Goal: Information Seeking & Learning: Learn about a topic

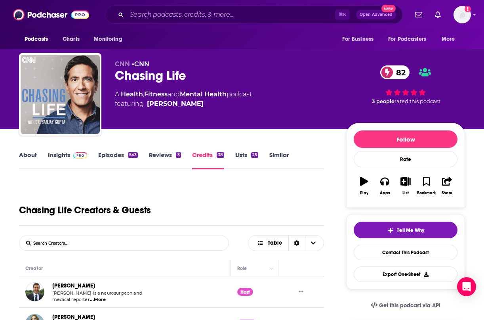
click at [133, 69] on div "Chasing Life 82" at bounding box center [224, 75] width 219 height 15
click at [22, 160] on link "About" at bounding box center [28, 160] width 18 height 18
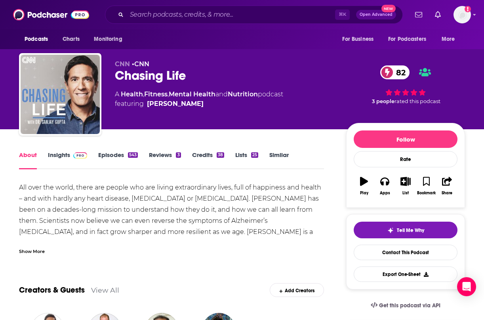
click at [110, 153] on link "Episodes 543" at bounding box center [118, 160] width 40 height 18
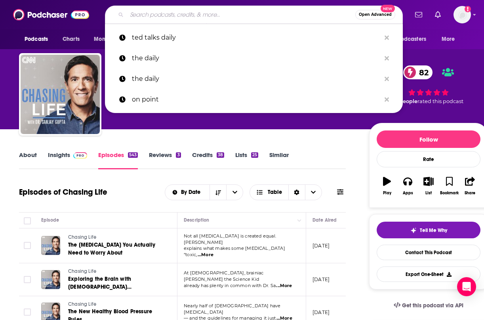
click at [196, 19] on input "Search podcasts, credits, & more..." at bounding box center [241, 14] width 229 height 13
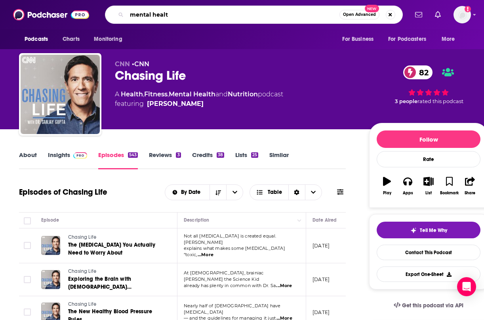
type input "mental health"
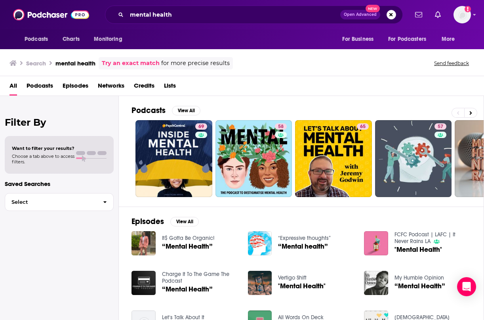
click at [46, 83] on span "Podcasts" at bounding box center [40, 87] width 27 height 16
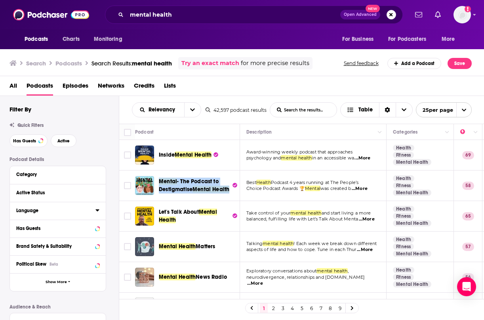
click at [58, 210] on div "Language" at bounding box center [53, 211] width 74 height 6
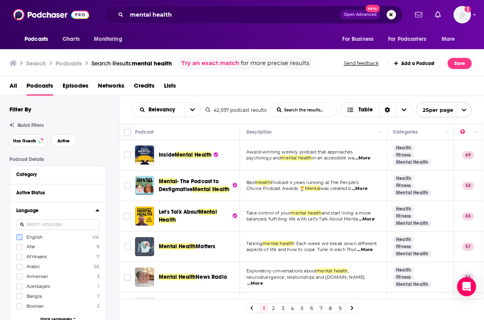
click at [16, 237] on label at bounding box center [19, 237] width 6 height 6
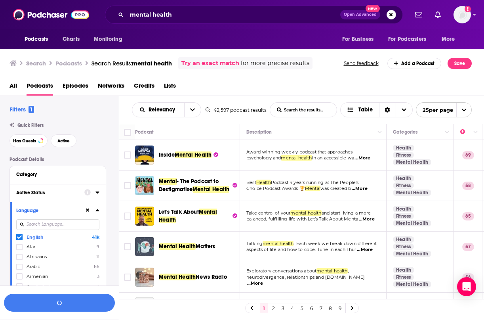
click at [50, 195] on div "Active Status" at bounding box center [47, 193] width 63 height 6
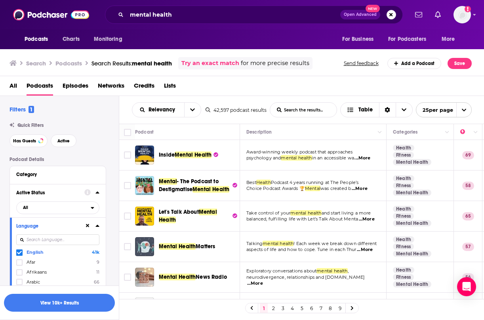
scroll to position [7, 0]
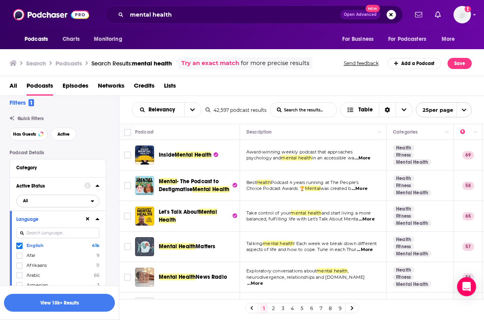
click at [72, 202] on span "All" at bounding box center [54, 200] width 74 height 10
click at [63, 225] on span "5k" at bounding box center [81, 227] width 36 height 4
click at [51, 185] on div "Active Status" at bounding box center [42, 186] width 52 height 6
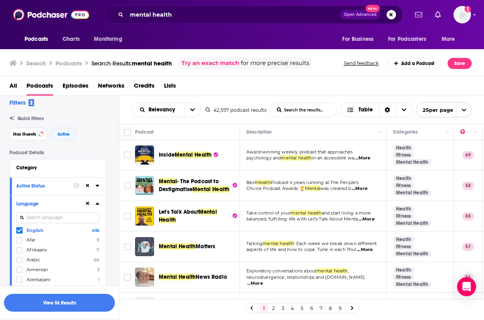
click at [45, 206] on button "Language" at bounding box center [50, 203] width 68 height 10
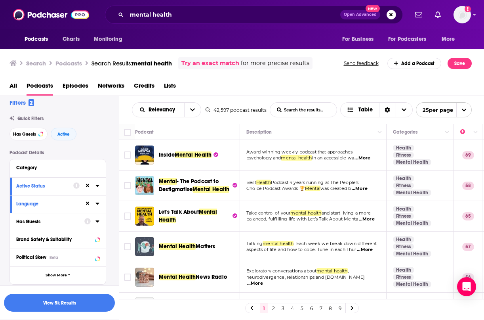
click at [41, 223] on div "Has Guests" at bounding box center [47, 222] width 63 height 6
click at [35, 240] on span "All" at bounding box center [54, 236] width 74 height 10
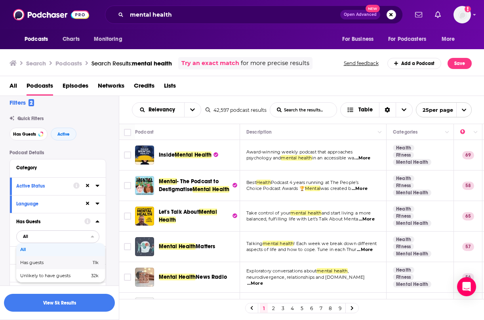
click at [31, 261] on span "Has guests" at bounding box center [43, 262] width 47 height 4
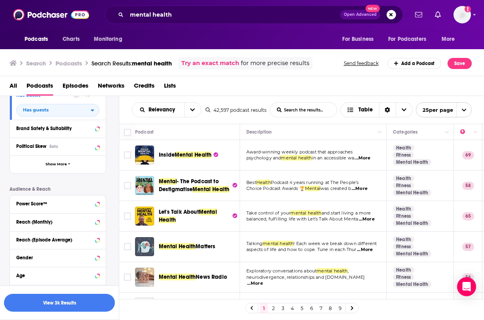
scroll to position [132, 0]
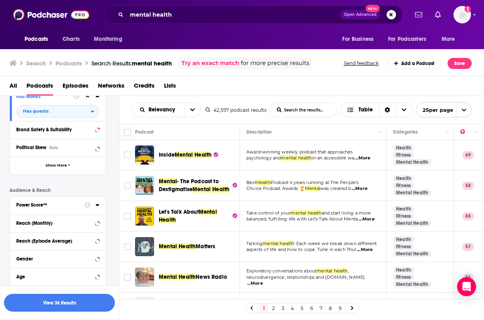
click at [59, 206] on div "Power Score™" at bounding box center [47, 205] width 63 height 6
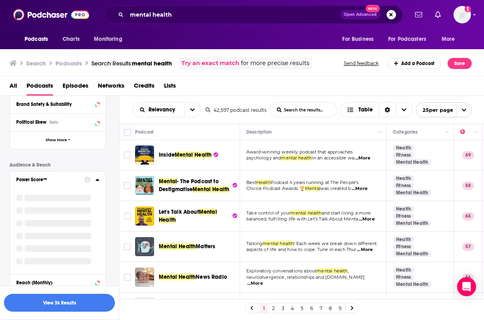
scroll to position [158, 0]
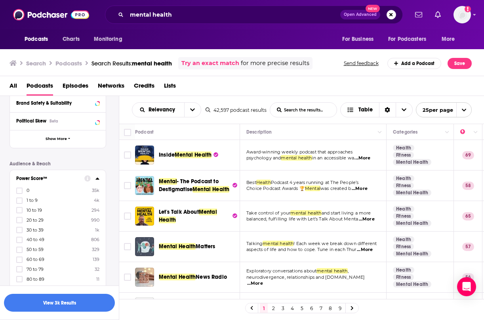
click at [56, 177] on div "Power Score™" at bounding box center [47, 178] width 63 height 6
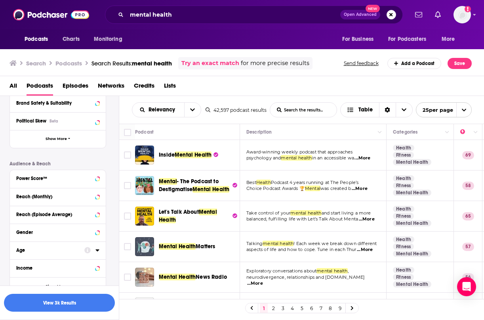
click at [52, 253] on div "Age" at bounding box center [47, 250] width 63 height 6
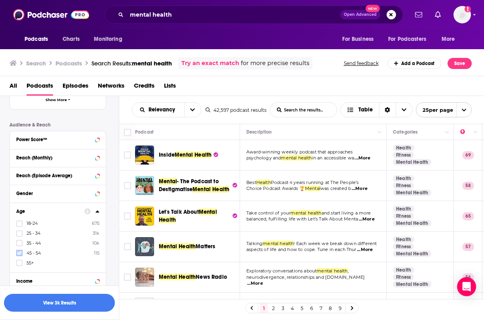
click at [19, 254] on icon at bounding box center [19, 253] width 5 height 4
click at [17, 262] on label at bounding box center [19, 262] width 6 height 6
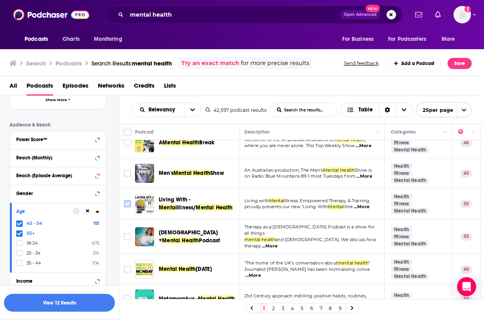
scroll to position [597, 2]
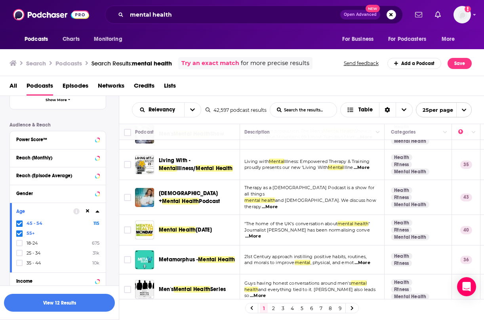
click at [273, 309] on link "2" at bounding box center [273, 308] width 8 height 10
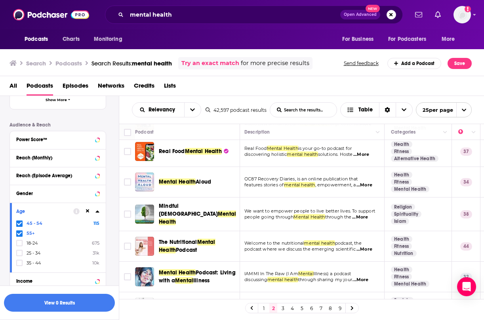
scroll to position [0, 2]
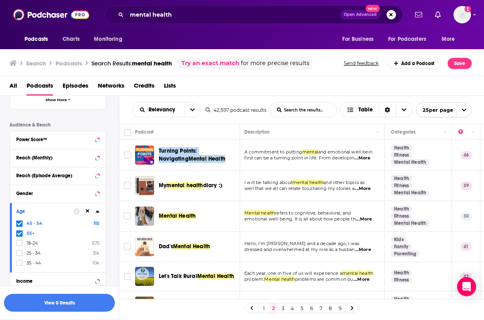
click at [265, 308] on link "1" at bounding box center [264, 308] width 8 height 10
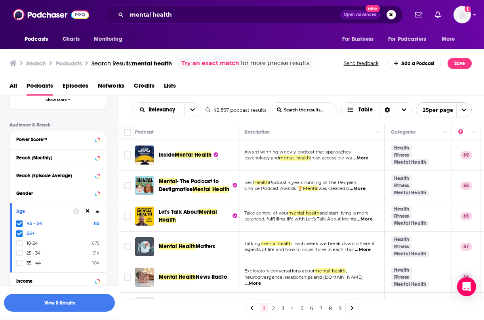
click at [198, 153] on span "Mental Health" at bounding box center [193, 154] width 37 height 7
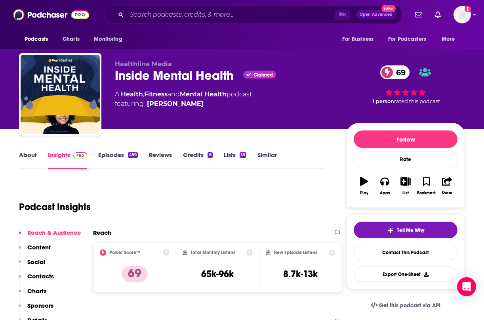
click at [21, 159] on link "About" at bounding box center [28, 160] width 18 height 18
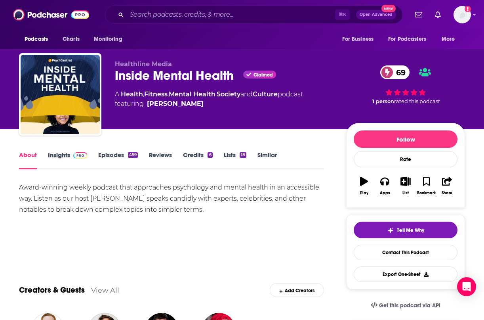
click at [91, 154] on div "Insights" at bounding box center [73, 160] width 50 height 18
click at [114, 155] on link "Episodes 459" at bounding box center [118, 160] width 40 height 18
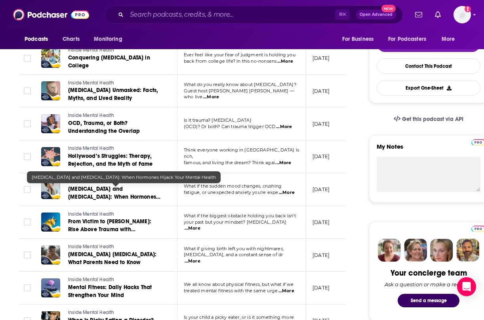
scroll to position [186, 0]
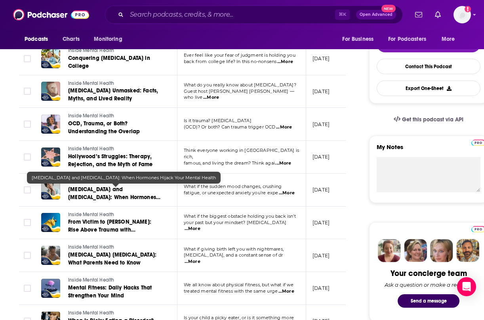
click at [125, 193] on span "Perimenopause and Depression: When Hormones Hijack Your Mental Health" at bounding box center [114, 197] width 92 height 23
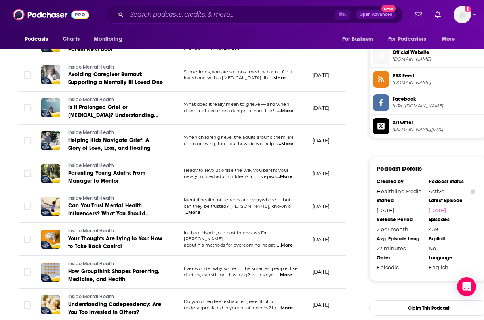
scroll to position [629, 0]
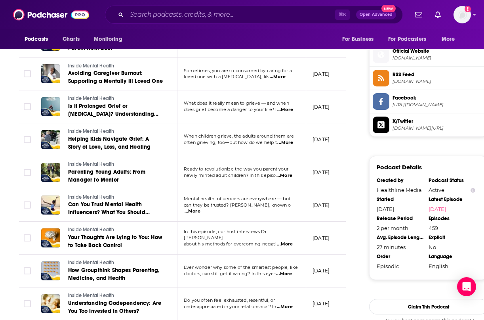
click at [202, 272] on span "doctors, can still get it wrong? In this eye-" at bounding box center [230, 274] width 92 height 6
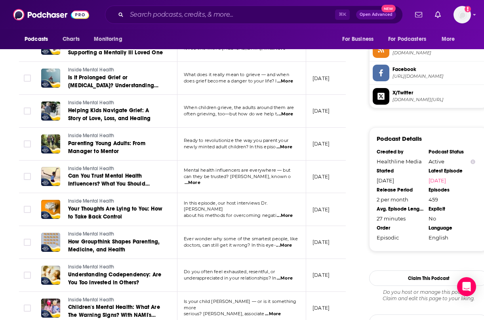
scroll to position [659, 0]
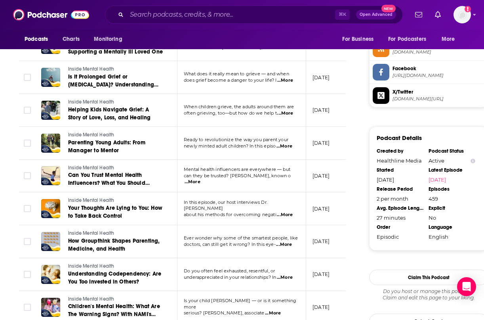
click at [292, 244] on span "...More" at bounding box center [284, 244] width 16 height 6
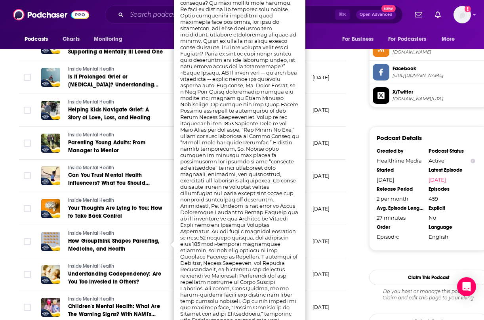
click at [10, 257] on div "About Insights Episodes 459 Reviews Credits 6 Lists 18 Similar Episodes of Insi…" at bounding box center [187, 11] width 363 height 1040
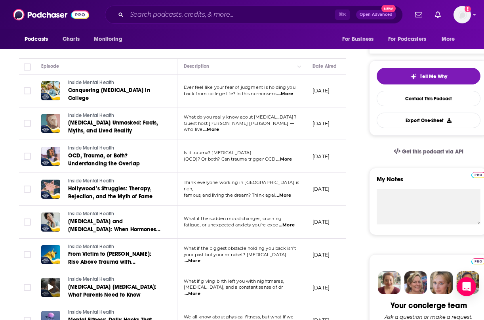
scroll to position [153, 0]
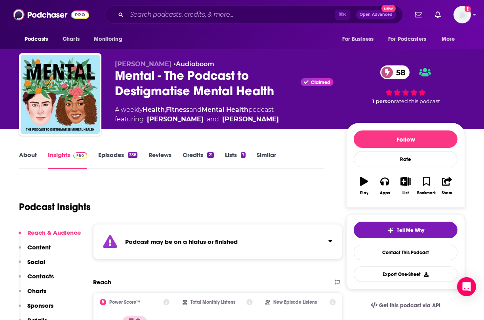
click at [113, 151] on link "Episodes 336" at bounding box center [117, 160] width 39 height 18
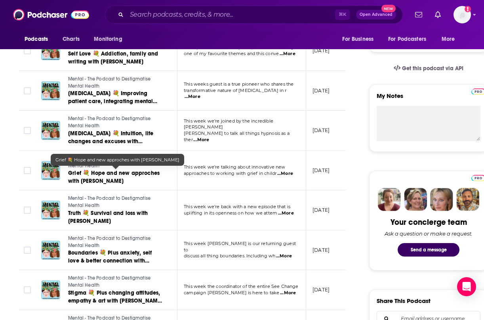
scroll to position [540, 0]
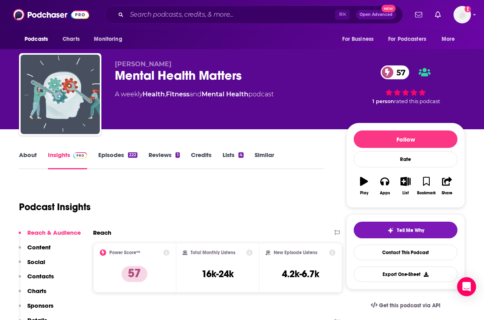
click at [99, 150] on div "About Insights Episodes 222 Reviews 1 Credits Lists 4 Similar" at bounding box center [171, 159] width 305 height 19
click at [105, 161] on link "Episodes 222" at bounding box center [117, 160] width 39 height 18
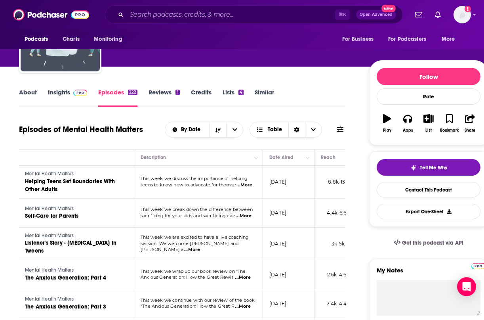
scroll to position [0, 50]
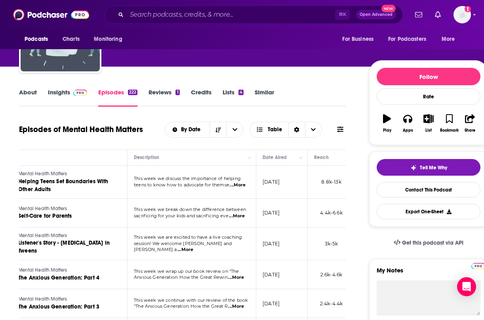
click at [21, 93] on link "About" at bounding box center [28, 97] width 18 height 18
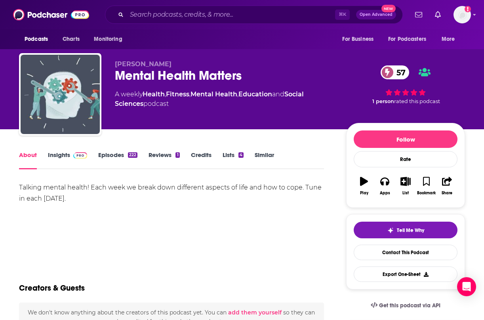
click at [51, 155] on link "Insights" at bounding box center [67, 160] width 39 height 18
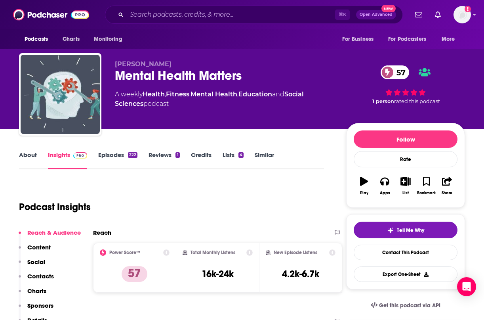
click at [105, 150] on div "About Insights Episodes 222 Reviews 1 Credits Lists 4 Similar" at bounding box center [171, 159] width 305 height 19
click at [113, 158] on link "Episodes 222" at bounding box center [117, 160] width 39 height 18
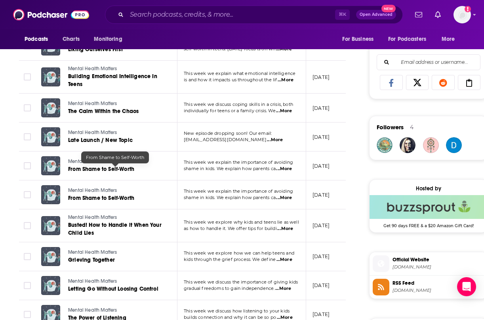
scroll to position [509, 0]
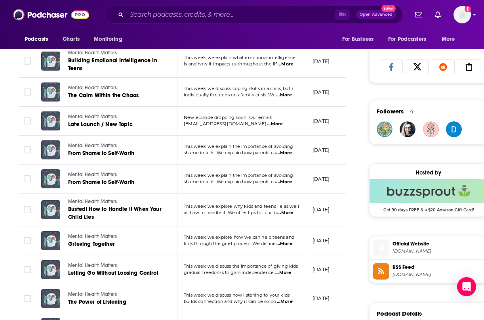
click at [291, 93] on span "...More" at bounding box center [284, 95] width 16 height 6
click at [300, 163] on td "This week we explain the importance of avoiding shame in kids. We explain how p…" at bounding box center [241, 149] width 129 height 29
click at [288, 94] on span "...More" at bounding box center [284, 95] width 16 height 6
click at [274, 161] on td "This week we explain the importance of avoiding shame in kids. We explain how p…" at bounding box center [241, 149] width 129 height 29
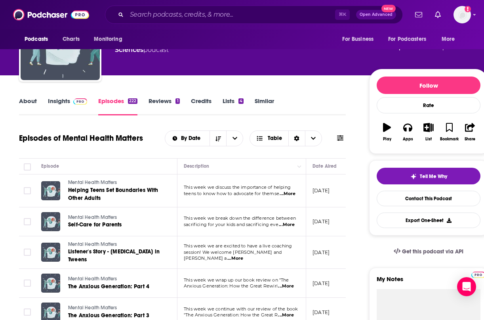
scroll to position [55, 0]
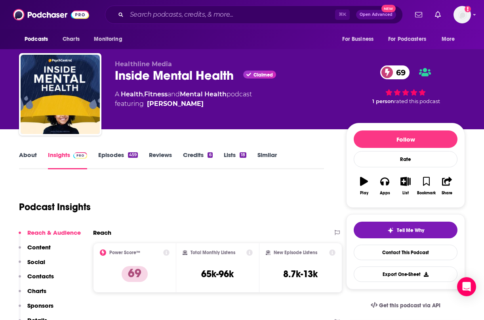
click at [128, 163] on link "Episodes 459" at bounding box center [118, 160] width 40 height 18
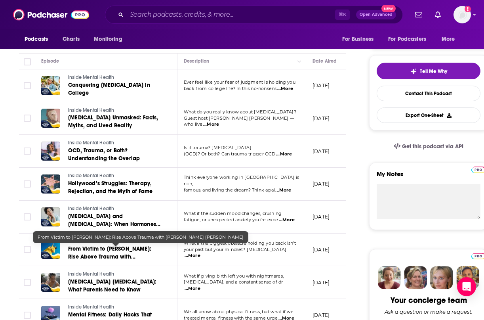
scroll to position [158, 0]
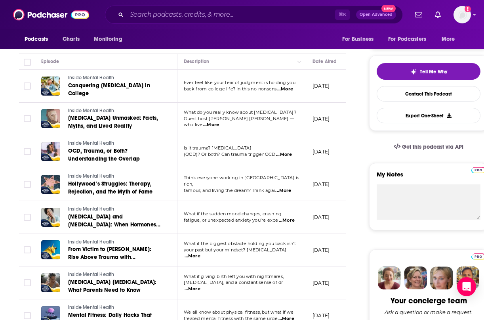
click at [285, 221] on span "...More" at bounding box center [287, 220] width 16 height 6
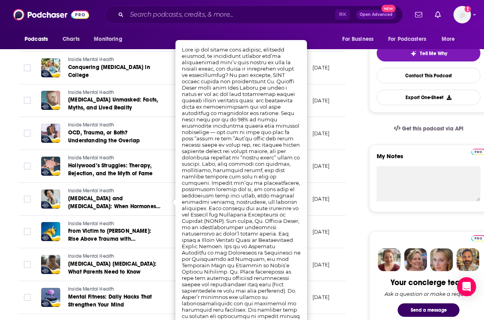
scroll to position [179, 0]
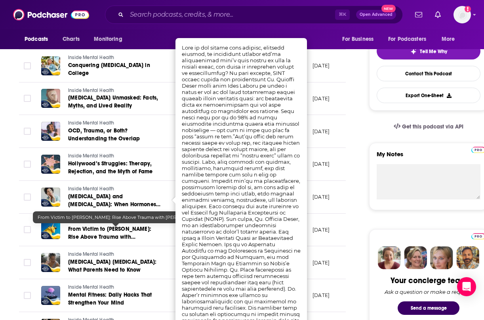
click at [105, 226] on span "From Victim to Victor: Rise Above Trauma with Dr. Scott Barry Kaufman" at bounding box center [112, 236] width 88 height 23
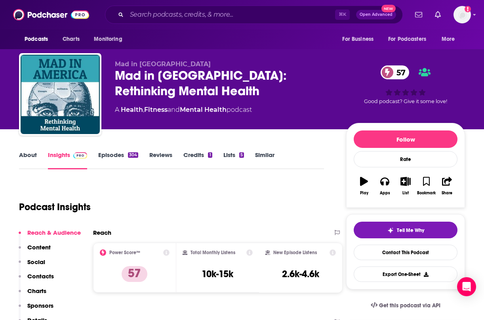
click at [27, 159] on link "About" at bounding box center [28, 160] width 18 height 18
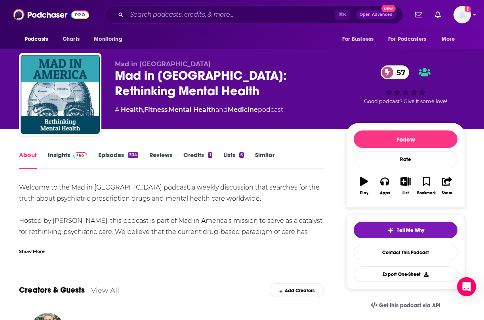
click at [117, 158] on link "Episodes 304" at bounding box center [118, 160] width 40 height 18
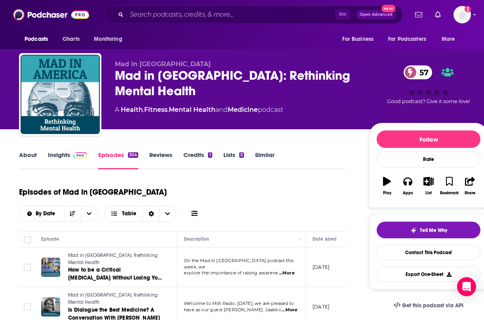
click at [61, 162] on link "Insights" at bounding box center [67, 160] width 39 height 18
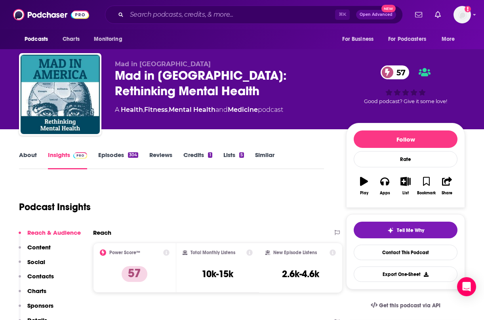
click at [62, 159] on link "Insights" at bounding box center [67, 160] width 39 height 18
click at [31, 158] on link "About" at bounding box center [28, 160] width 18 height 18
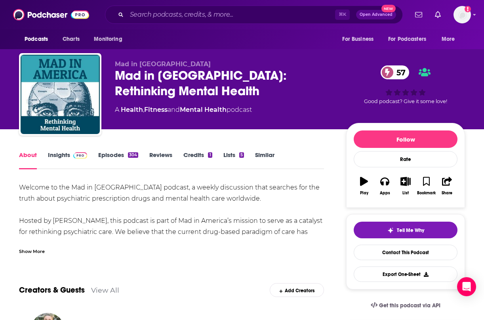
click at [286, 208] on div "Welcome to the Mad in America podcast, a weekly discussion that searches for th…" at bounding box center [171, 259] width 305 height 155
click at [224, 200] on div "Welcome to the Mad in America podcast, a weekly discussion that searches for th…" at bounding box center [171, 259] width 305 height 155
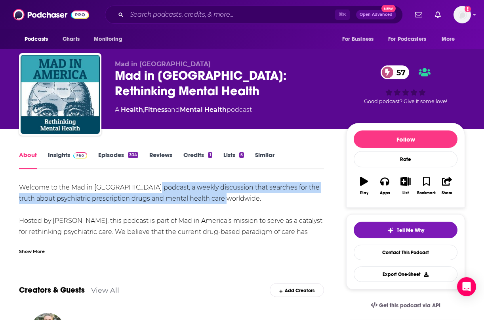
drag, startPoint x: 227, startPoint y: 200, endPoint x: 151, endPoint y: 187, distance: 77.8
click at [151, 187] on div "Welcome to the Mad in America podcast, a weekly discussion that searches for th…" at bounding box center [171, 259] width 305 height 155
copy div "a weekly discussion that searches for the truth about psychiatric prescription …"
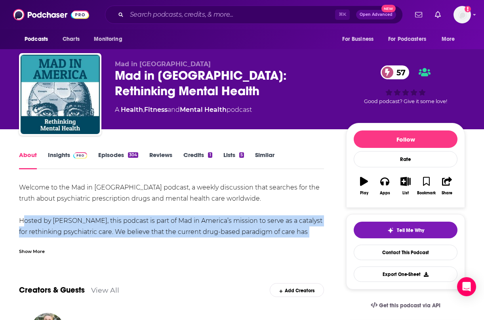
drag, startPoint x: 318, startPoint y: 233, endPoint x: 20, endPoint y: 216, distance: 298.4
click at [20, 216] on div "Welcome to the Mad in America podcast, a weekly discussion that searches for th…" at bounding box center [171, 259] width 305 height 155
copy div "Hosted by James Moore, this podcast is part of Mad in America’s mission to serv…"
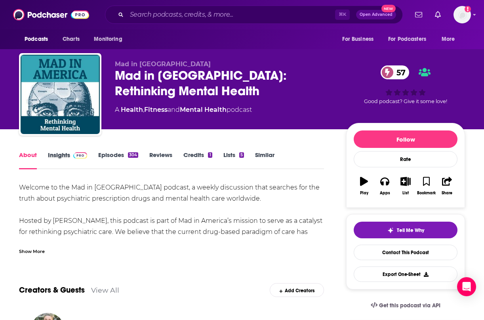
click at [97, 153] on div "About Insights Episodes 304 Reviews Credits 1 Lists 5 Similar" at bounding box center [171, 159] width 305 height 19
click at [112, 155] on link "Episodes 304" at bounding box center [118, 160] width 40 height 18
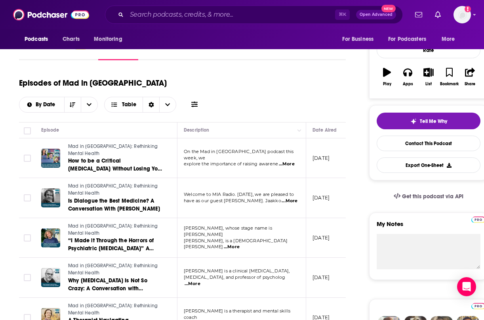
scroll to position [109, 0]
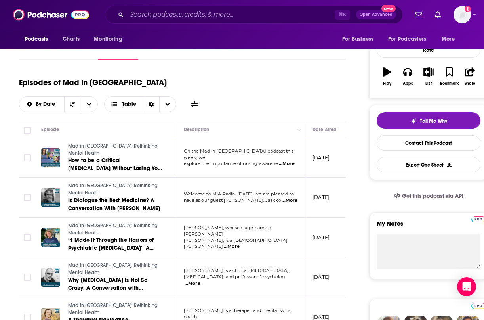
click at [263, 197] on span "have as our guest Jaakko Seikkula. Jaakko" at bounding box center [232, 200] width 97 height 6
click at [287, 197] on span "...More" at bounding box center [290, 200] width 16 height 6
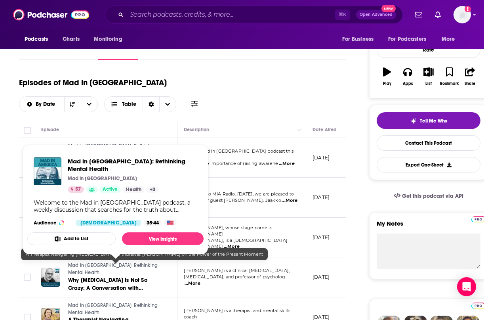
click at [152, 316] on link "A Therapist Navigating Antidepressant Withdrawal: Nelson Lee on the Power of th…" at bounding box center [115, 324] width 95 height 16
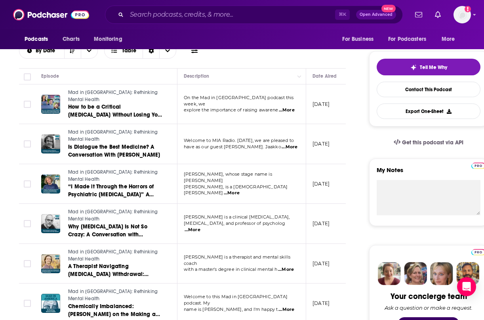
scroll to position [164, 0]
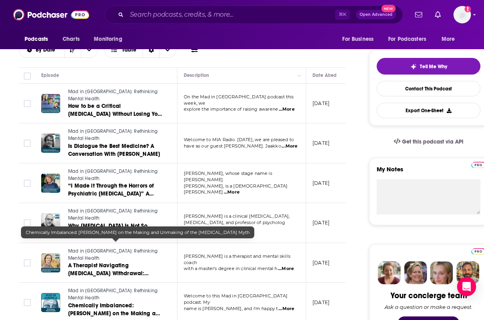
click at [135, 302] on span "Chemically Imbalanced: Joanna Moncrieff on the Making and Unmaking of the Serot…" at bounding box center [115, 317] width 94 height 31
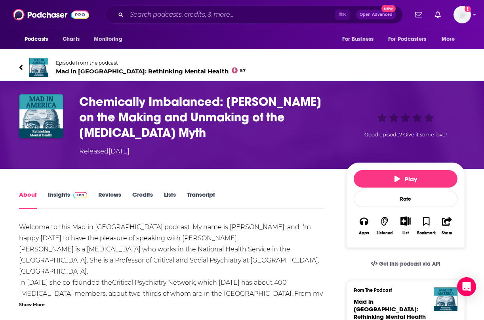
scroll to position [25, 0]
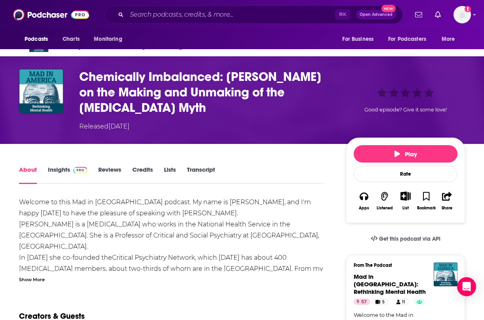
click at [29, 280] on div "Show More" at bounding box center [32, 279] width 26 height 8
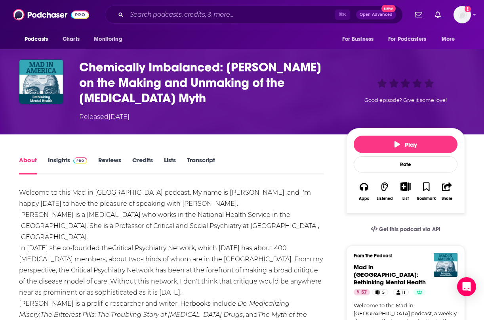
scroll to position [31, 0]
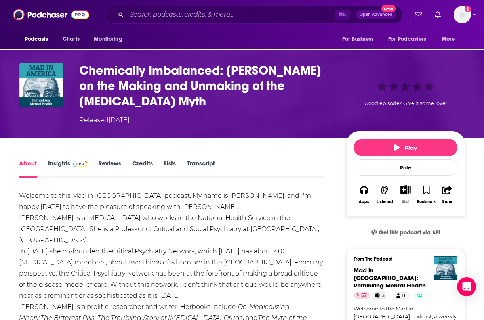
click at [181, 99] on h1 "Chemically Imbalanced: Joanna Moncrieff on the Making and Unmaking of the Serot…" at bounding box center [206, 86] width 254 height 46
drag, startPoint x: 181, startPoint y: 116, endPoint x: 67, endPoint y: 77, distance: 120.6
click at [67, 77] on div "Chemically Imbalanced: Joanna Moncrieff on the Making and Unmaking of the Serot…" at bounding box center [242, 94] width 446 height 62
click at [173, 97] on h1 "Chemically Imbalanced: Joanna Moncrieff on the Making and Unmaking of the Serot…" at bounding box center [206, 86] width 254 height 46
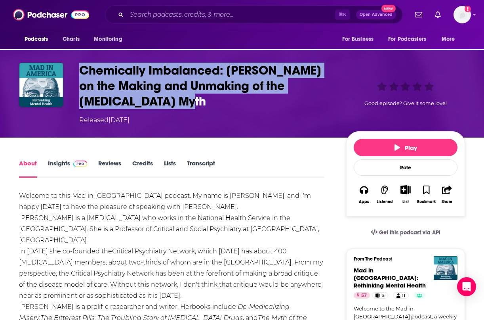
drag, startPoint x: 178, startPoint y: 103, endPoint x: 74, endPoint y: 65, distance: 110.5
click at [74, 65] on div "Chemically Imbalanced: Joanna Moncrieff on the Making and Unmaking of the Serot…" at bounding box center [242, 94] width 446 height 62
copy h1 "Chemically Imbalanced: Joanna Moncrieff on the Making and Unmaking of the Serot…"
click at [44, 90] on img "Chemically Imbalanced: Joanna Moncrieff on the Making and Unmaking of the Serot…" at bounding box center [41, 85] width 44 height 44
click at [55, 70] on img "Chemically Imbalanced: Joanna Moncrieff on the Making and Unmaking of the Serot…" at bounding box center [41, 85] width 44 height 44
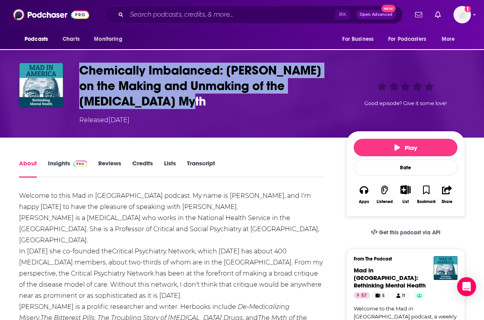
click at [59, 166] on link "Insights" at bounding box center [67, 168] width 39 height 18
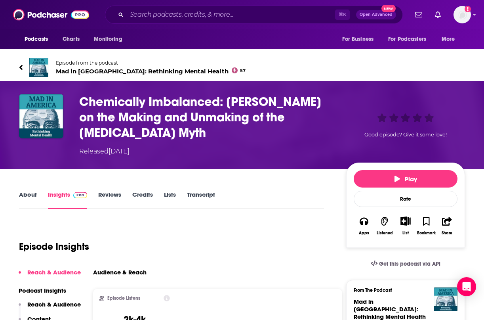
click at [27, 194] on link "About" at bounding box center [28, 200] width 18 height 18
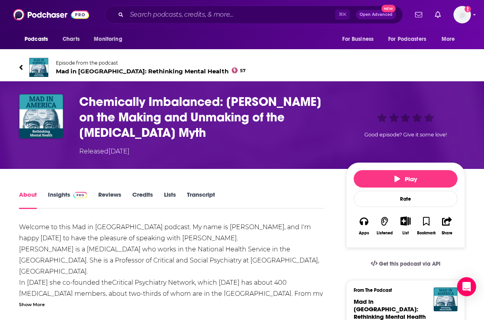
click at [17, 66] on div "Episode from the podcast Mad in America: Rethinking Mental Health 57 Next Episo…" at bounding box center [242, 67] width 458 height 32
click at [27, 67] on link "Episode from the podcast Mad in America: Rethinking Mental Health 57" at bounding box center [242, 67] width 446 height 19
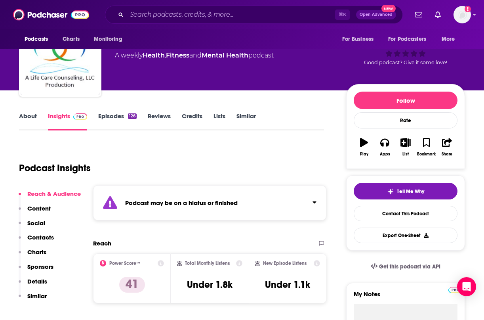
scroll to position [45, 0]
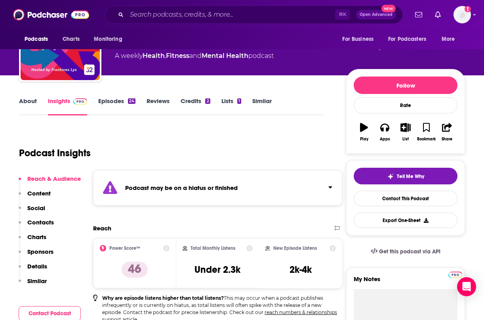
scroll to position [51, 0]
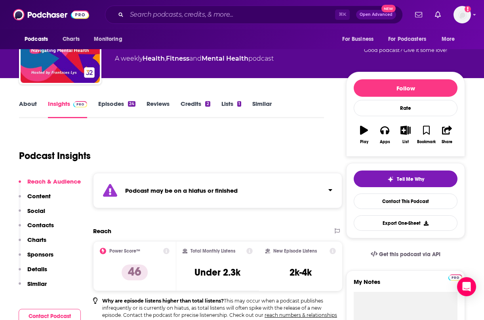
click at [29, 101] on link "About" at bounding box center [28, 109] width 18 height 18
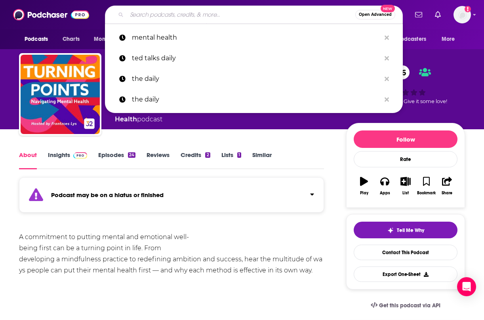
click at [158, 10] on input "Search podcasts, credits, & more..." at bounding box center [241, 14] width 229 height 13
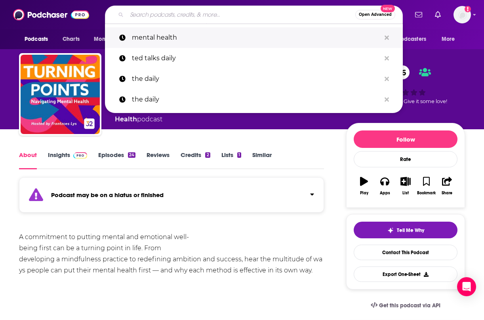
click at [150, 40] on p "mental health" at bounding box center [256, 37] width 249 height 21
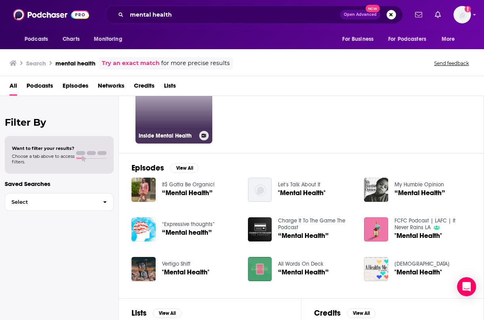
scroll to position [52, 0]
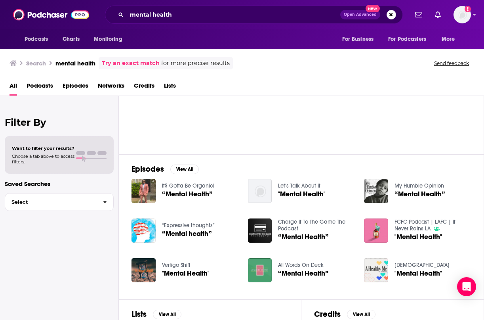
click at [44, 86] on span "Podcasts" at bounding box center [40, 87] width 27 height 16
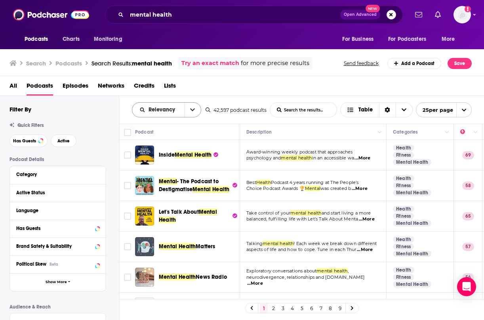
click at [154, 104] on div "Relevancy" at bounding box center [166, 109] width 69 height 15
click at [187, 107] on button "open menu" at bounding box center [192, 110] width 17 height 14
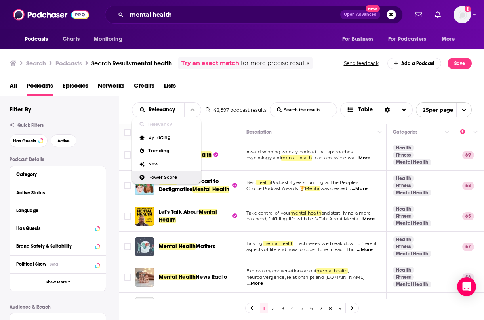
click at [158, 175] on span "Power Score" at bounding box center [171, 177] width 47 height 4
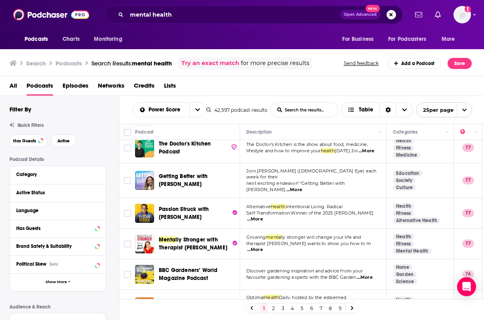
scroll to position [398, 0]
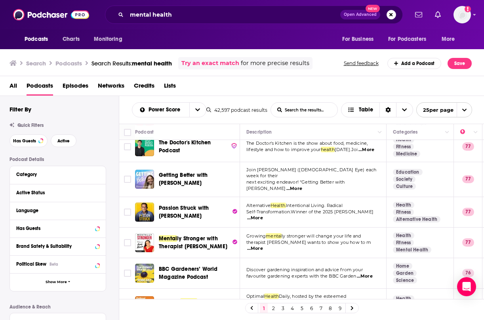
click at [280, 239] on span "therapist Amy Morin wants to show you how to m" at bounding box center [308, 242] width 125 height 6
click at [263, 245] on span "...More" at bounding box center [255, 248] width 16 height 6
click at [238, 235] on div "Mental ly Stronger with Therapist Amy Morin" at bounding box center [200, 243] width 82 height 16
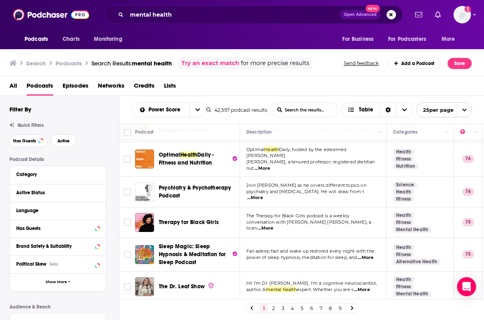
scroll to position [555, 0]
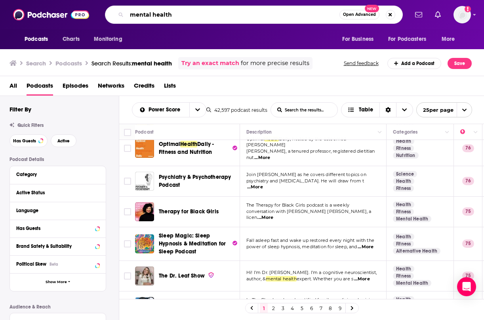
click at [127, 13] on input "mental health" at bounding box center [233, 14] width 213 height 13
type input "women mental health"
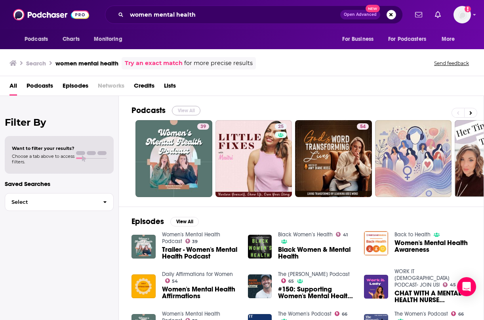
click at [183, 114] on button "View All" at bounding box center [186, 111] width 29 height 10
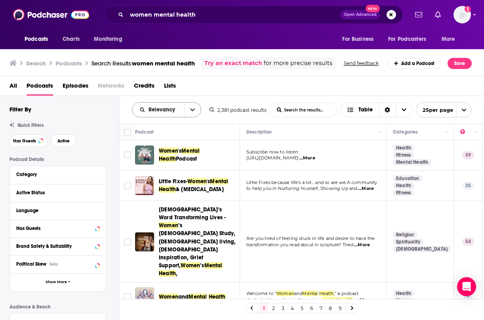
click at [164, 107] on span "Relevancy" at bounding box center [163, 110] width 29 height 6
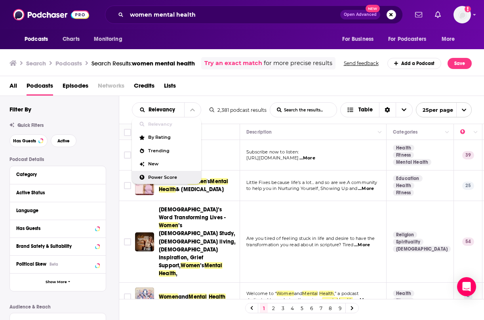
click at [158, 179] on span "Power Score" at bounding box center [171, 177] width 47 height 4
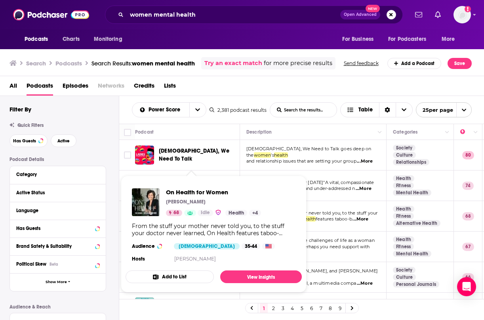
click at [213, 197] on div "On Health for Women Aviva Romm 68 Idle Health + 4" at bounding box center [213, 202] width 95 height 28
click at [206, 186] on div "On Health for Women Aviva Romm 68 Idle Health + 4 From the stuff your mother ne…" at bounding box center [214, 226] width 176 height 88
click at [147, 197] on img "On Health for Women" at bounding box center [146, 202] width 28 height 28
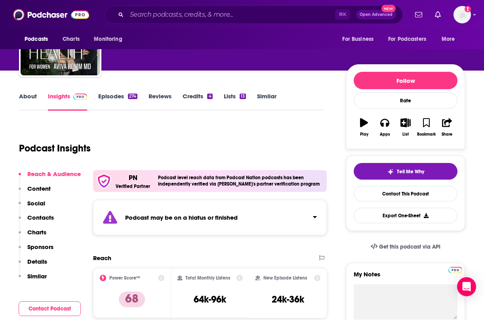
scroll to position [59, 0]
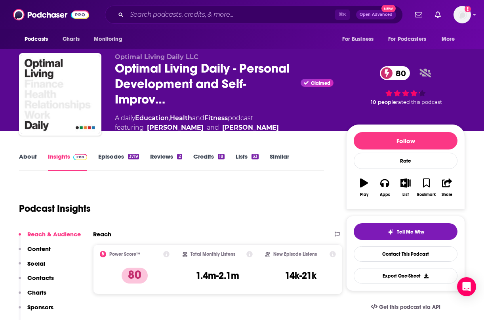
click at [34, 162] on link "About" at bounding box center [28, 162] width 18 height 18
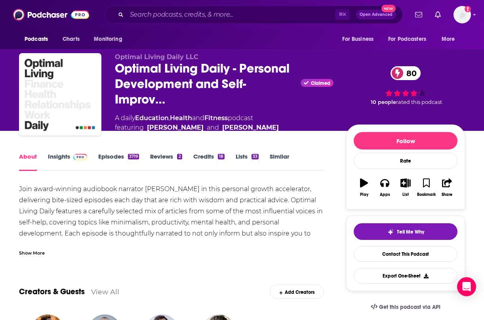
click at [26, 254] on div "Show More" at bounding box center [32, 252] width 26 height 8
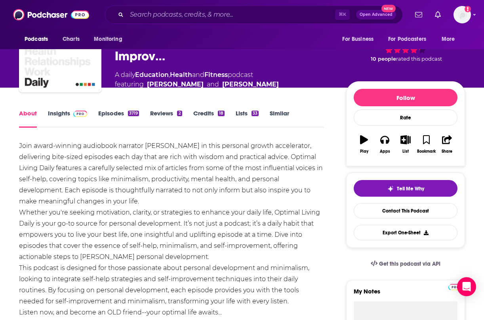
scroll to position [44, 0]
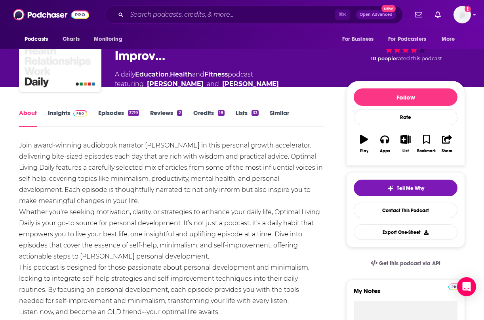
click at [111, 117] on link "Episodes 3719" at bounding box center [118, 118] width 41 height 18
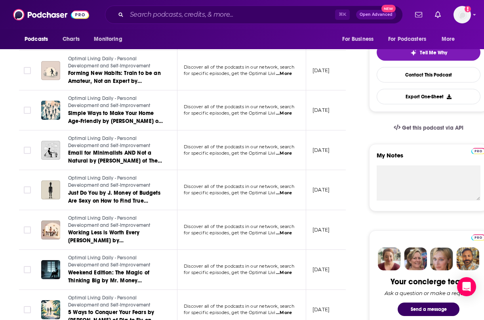
scroll to position [347, 0]
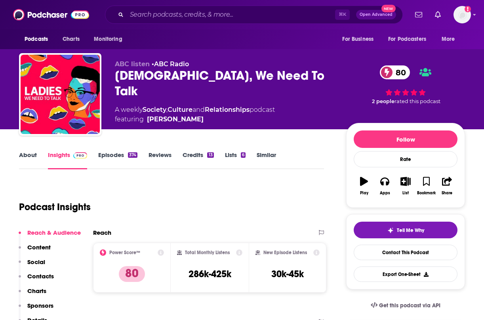
click at [34, 156] on link "About" at bounding box center [28, 160] width 18 height 18
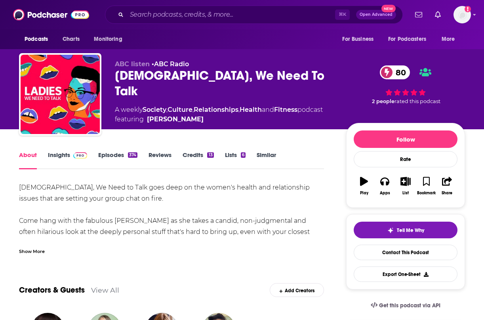
click at [37, 249] on div "Show More" at bounding box center [32, 251] width 26 height 8
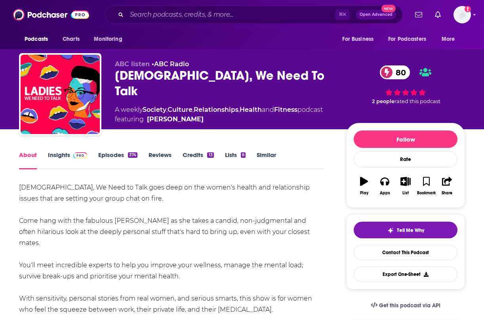
click at [62, 154] on link "Insights" at bounding box center [67, 160] width 39 height 18
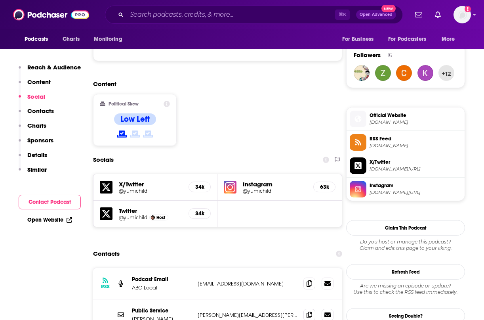
scroll to position [566, 0]
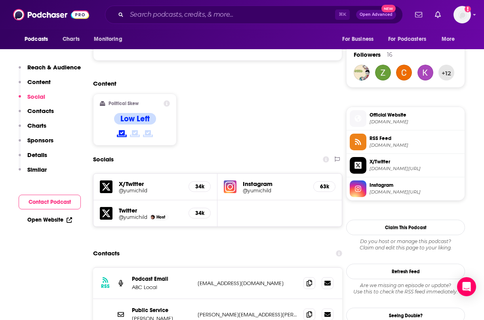
click at [258, 187] on h5 "@yumichild" at bounding box center [275, 190] width 64 height 6
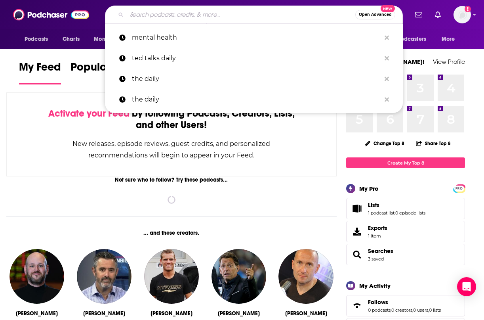
click at [233, 11] on input "Search podcasts, credits, & more..." at bounding box center [241, 14] width 229 height 13
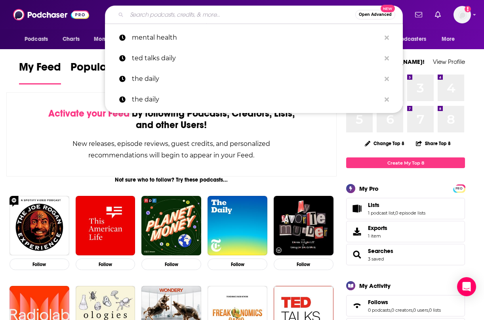
paste input "[URL][DOMAIN_NAME]"
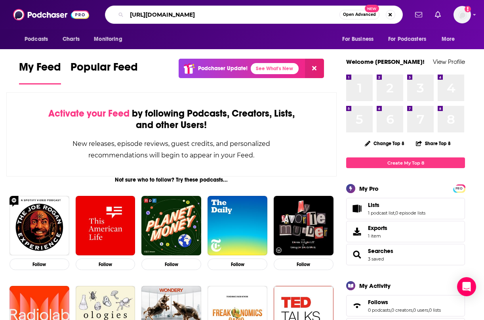
click at [233, 11] on input "[URL][DOMAIN_NAME]" at bounding box center [233, 14] width 213 height 13
type input "the mental illness happy hour"
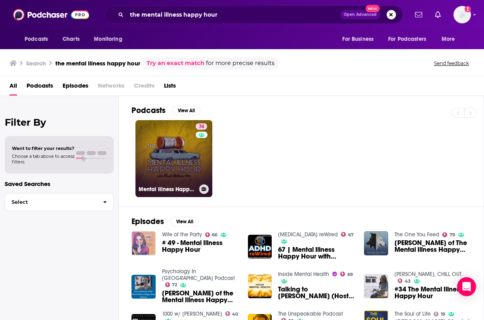
click at [170, 159] on link "74 Mental Illness Happy Hour" at bounding box center [173, 158] width 77 height 77
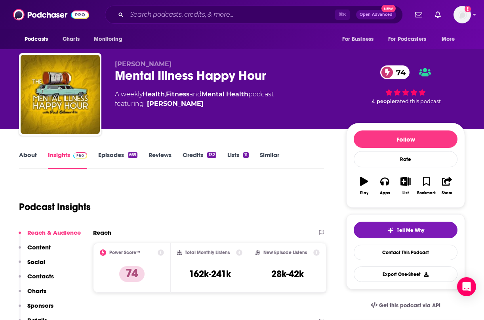
scroll to position [8, 0]
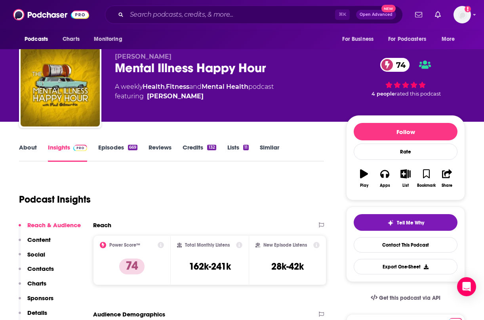
click at [123, 143] on div "About Insights Episodes 669 Reviews Credits 132 Lists 11 Similar" at bounding box center [171, 151] width 305 height 19
click at [122, 146] on link "Episodes 669" at bounding box center [117, 152] width 39 height 18
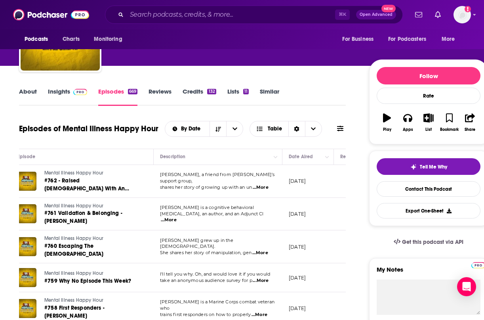
scroll to position [59, 0]
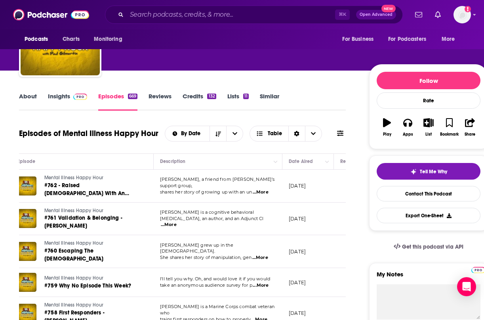
click at [57, 101] on link "Insights" at bounding box center [67, 101] width 39 height 18
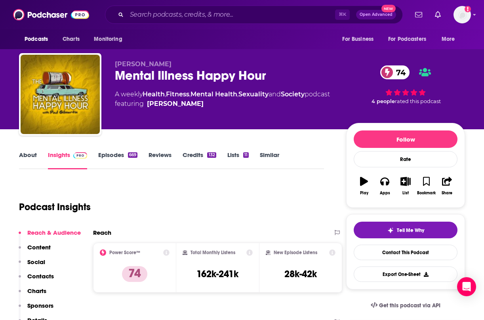
click at [34, 162] on link "About" at bounding box center [28, 160] width 18 height 18
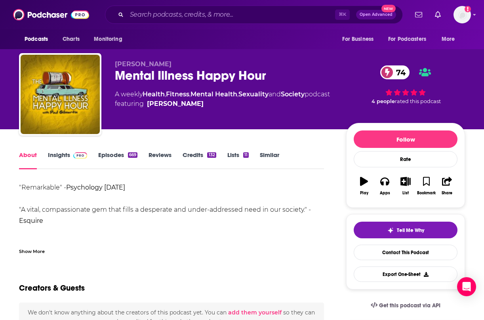
click at [77, 218] on div ""Remarkable" - Psychology [DATE] "A vital, compassionate gem that fills a despe…" at bounding box center [171, 265] width 305 height 166
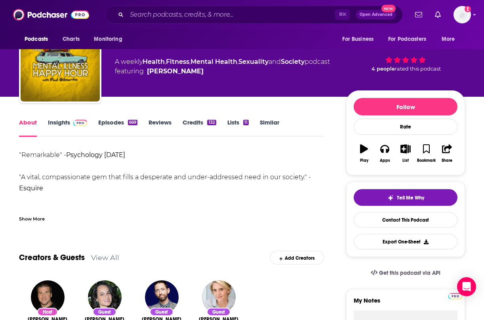
scroll to position [33, 0]
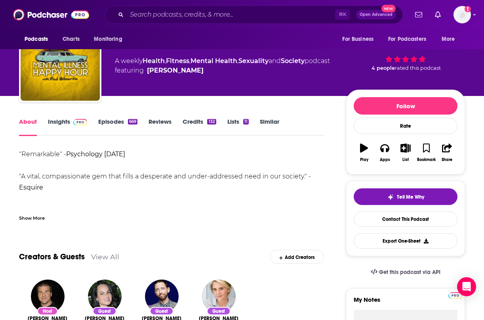
click at [34, 214] on div "Show More" at bounding box center [32, 218] width 26 height 8
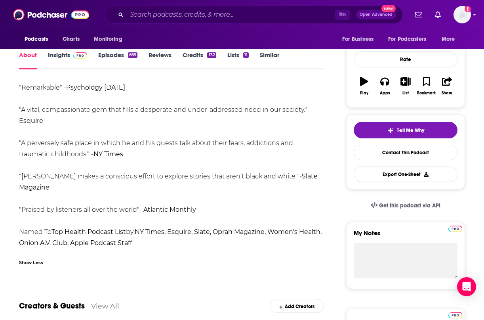
scroll to position [101, 0]
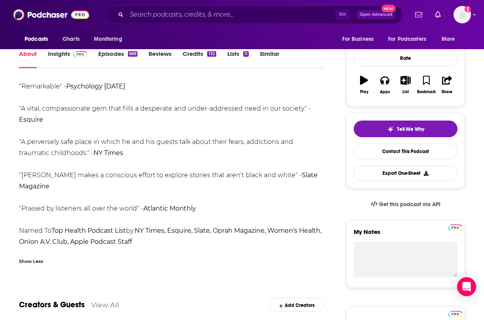
click at [76, 52] on img at bounding box center [80, 54] width 14 height 6
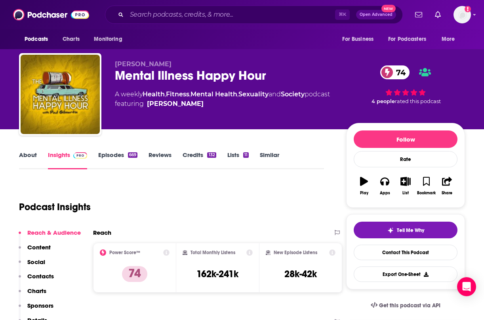
scroll to position [2, 0]
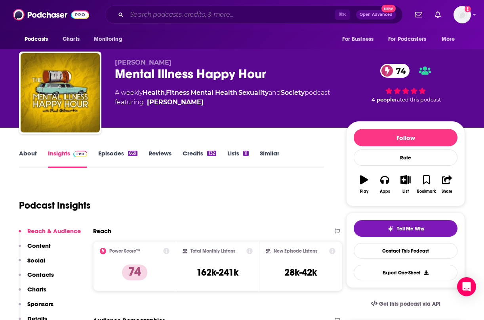
click at [174, 12] on input "Search podcasts, credits, & more..." at bounding box center [231, 14] width 208 height 13
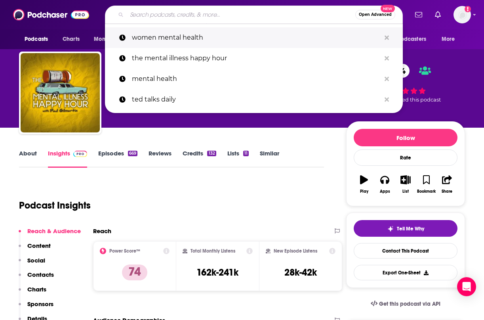
click at [153, 45] on p "women mental health" at bounding box center [256, 37] width 249 height 21
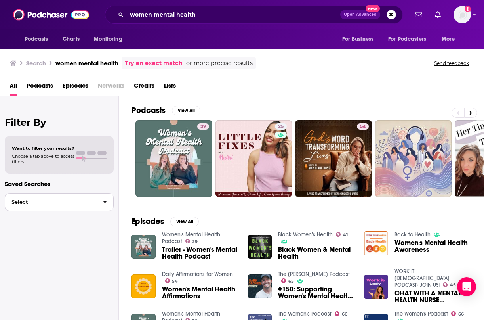
click at [58, 195] on button "Select" at bounding box center [59, 202] width 109 height 18
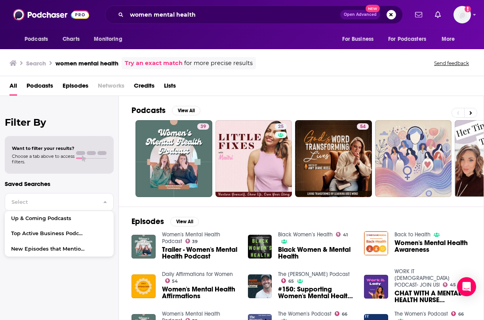
click at [45, 89] on span "Podcasts" at bounding box center [40, 87] width 27 height 16
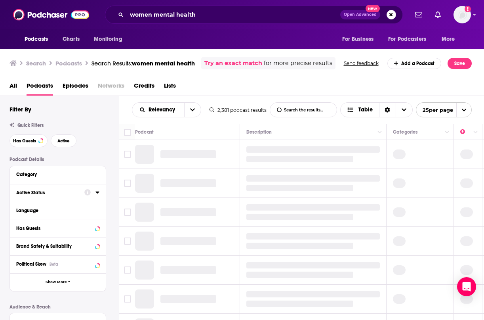
click at [45, 191] on div "Active Status" at bounding box center [47, 193] width 63 height 6
click at [43, 194] on div "Active Status" at bounding box center [47, 193] width 63 height 6
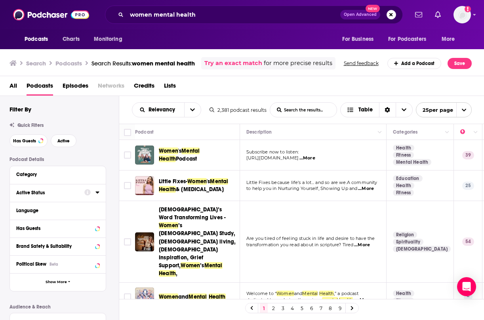
click at [96, 193] on icon at bounding box center [97, 192] width 4 height 6
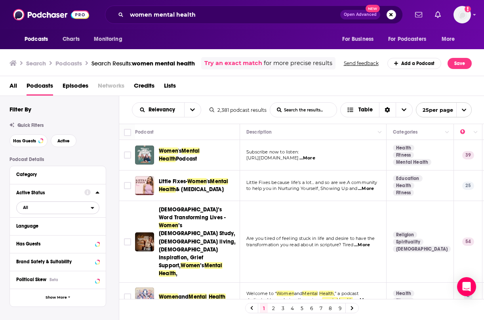
click at [56, 208] on span "All" at bounding box center [54, 207] width 74 height 10
click at [45, 233] on span "Active" at bounding box center [40, 233] width 41 height 4
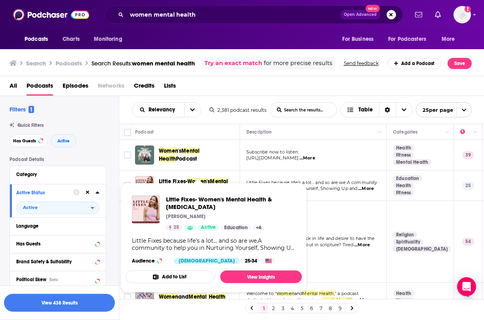
click at [188, 189] on div "Little Fixes- Women's Mental Health & [MEDICAL_DATA] [PERSON_NAME] 25 Active Ed…" at bounding box center [214, 229] width 176 height 81
click at [187, 181] on span "Little Fixes- Women's Mental Health & [MEDICAL_DATA] [PERSON_NAME] 25 Active Ed…" at bounding box center [214, 237] width 186 height 119
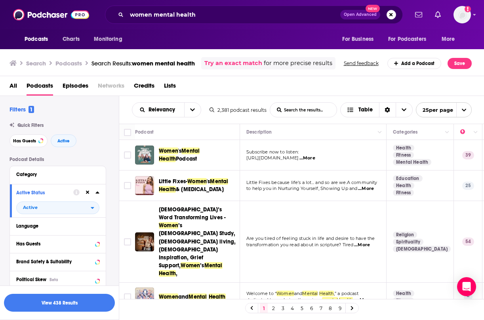
click at [188, 190] on span "& [MEDICAL_DATA]" at bounding box center [200, 189] width 48 height 7
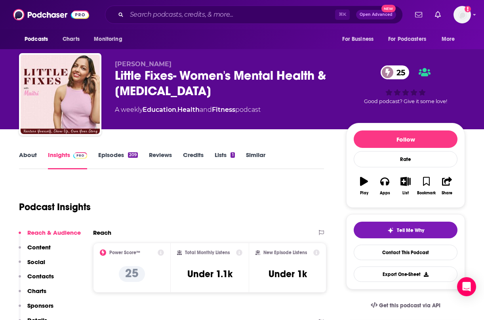
click at [111, 157] on link "Episodes 209" at bounding box center [118, 160] width 40 height 18
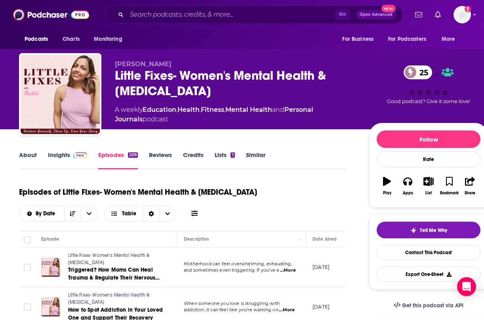
click at [22, 160] on link "About" at bounding box center [28, 160] width 18 height 18
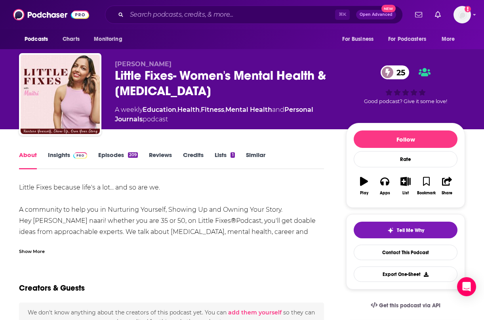
click at [107, 153] on link "Episodes 209" at bounding box center [118, 160] width 40 height 18
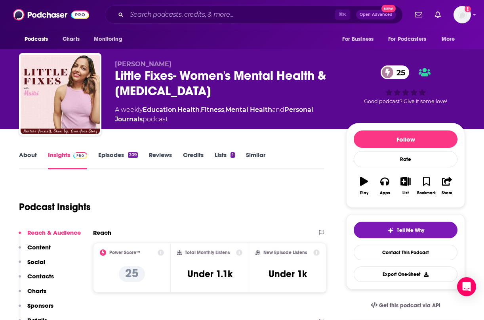
click at [28, 156] on link "About" at bounding box center [28, 160] width 18 height 18
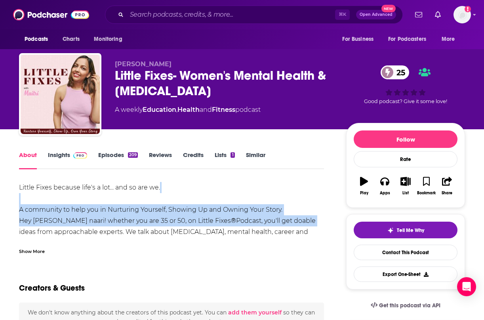
drag, startPoint x: 14, startPoint y: 203, endPoint x: 279, endPoint y: 215, distance: 265.3
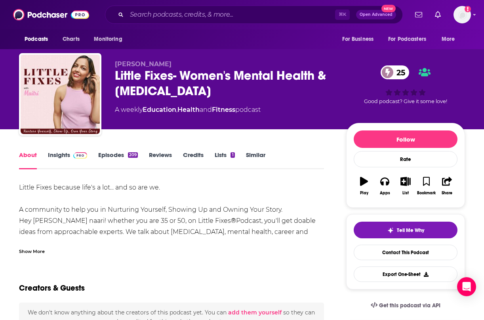
click at [310, 225] on div "Little Fixes because life's a lot... and so are we. A community to help you in …" at bounding box center [171, 259] width 305 height 155
click at [158, 219] on div "Little Fixes because life's a lot... and so are we. A community to help you in …" at bounding box center [171, 259] width 305 height 155
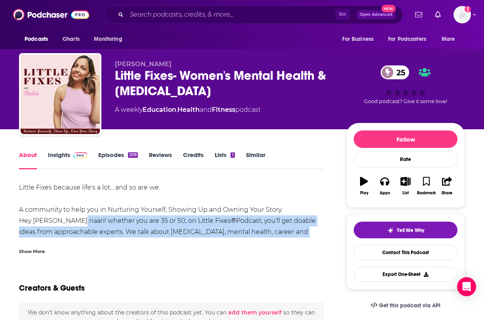
drag, startPoint x: 70, startPoint y: 219, endPoint x: 318, endPoint y: 233, distance: 248.7
click at [318, 233] on div "Little Fixes because life's a lot... and so are we. A community to help you in …" at bounding box center [171, 259] width 305 height 155
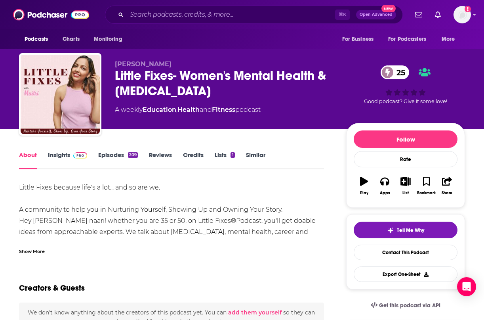
click at [30, 250] on div "Show More" at bounding box center [32, 251] width 26 height 8
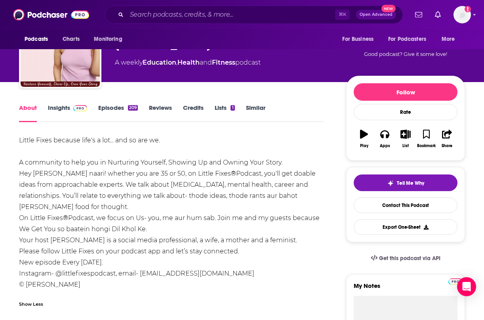
scroll to position [48, 0]
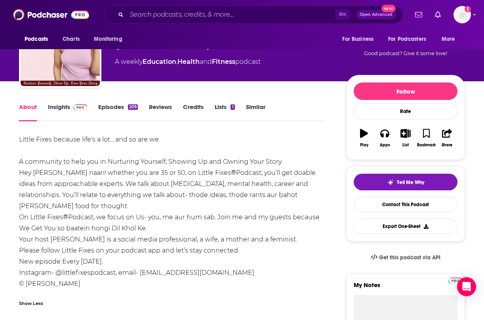
click at [149, 189] on div "Little Fixes because life's a lot... and so are we. A community to help you in …" at bounding box center [171, 211] width 305 height 155
click at [301, 191] on div "Little Fixes because life's a lot... and so are we. A community to help you in …" at bounding box center [171, 211] width 305 height 155
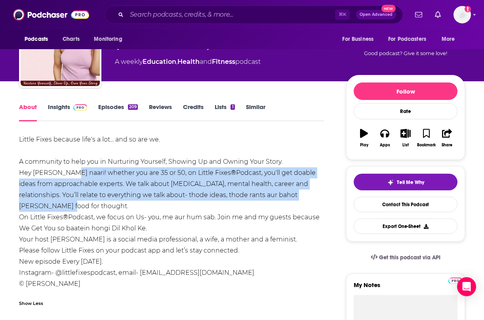
drag, startPoint x: 314, startPoint y: 194, endPoint x: 66, endPoint y: 174, distance: 248.9
click at [66, 174] on div "Little Fixes because life's a lot... and so are we. A community to help you in …" at bounding box center [171, 211] width 305 height 155
copy div "! whether you are 35 or 50, on Little Fixes ® Podcast, you'll get doable ideas …"
click at [120, 111] on link "Episodes 209" at bounding box center [118, 112] width 40 height 18
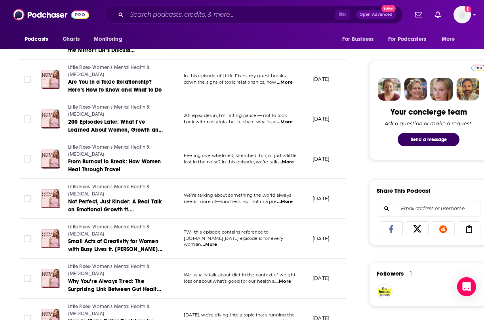
scroll to position [337, 0]
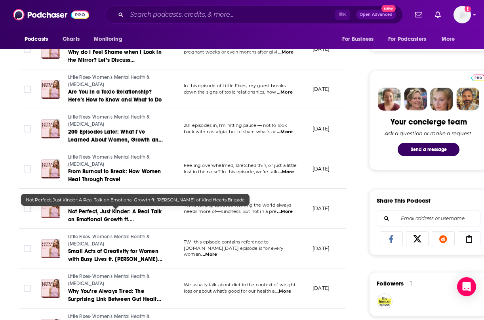
click at [117, 214] on span "Not Perfect, Just Kinder: A Real Talk on Emotional Growth ft. [PERSON_NAME] of …" at bounding box center [114, 223] width 93 height 31
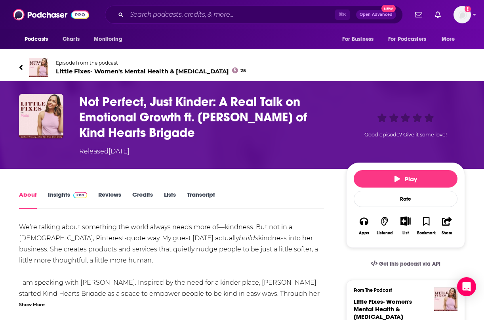
click at [17, 70] on div "Episode from the podcast Little Fixes- Women's Mental Health & [MEDICAL_DATA] 2…" at bounding box center [242, 67] width 458 height 32
click at [34, 67] on img at bounding box center [38, 67] width 19 height 19
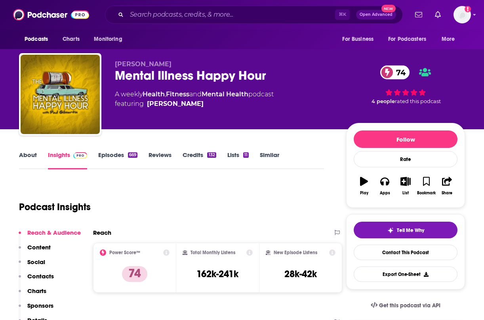
click at [123, 154] on link "Episodes 669" at bounding box center [117, 160] width 39 height 18
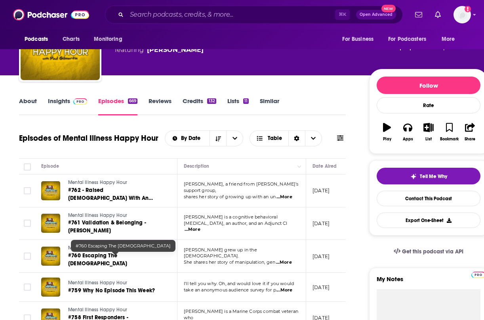
scroll to position [57, 0]
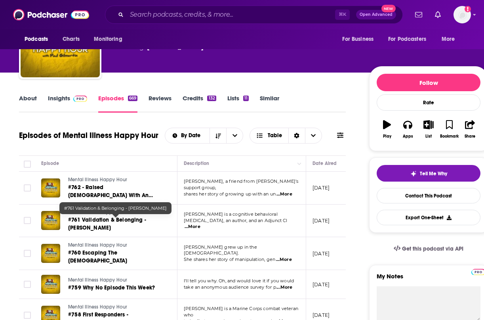
click at [141, 231] on link "#761 Validation & Belonging - [PERSON_NAME]" at bounding box center [115, 224] width 95 height 16
